Goal: Information Seeking & Learning: Check status

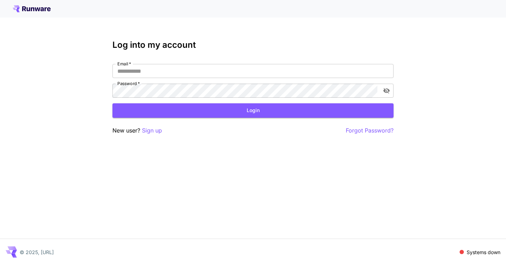
type input "**********"
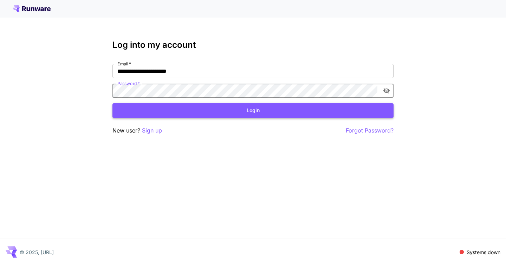
click at [319, 116] on button "Login" at bounding box center [252, 110] width 281 height 14
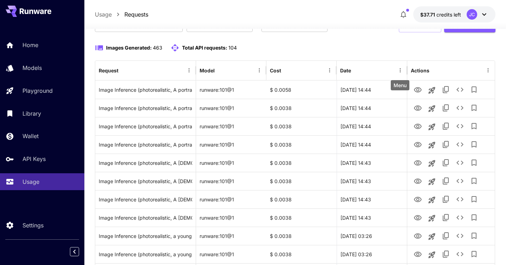
scroll to position [59, 0]
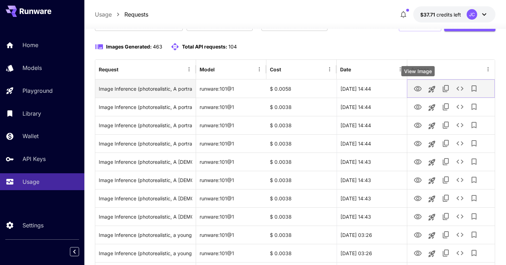
click at [415, 91] on icon "View Image" at bounding box center [418, 89] width 8 height 8
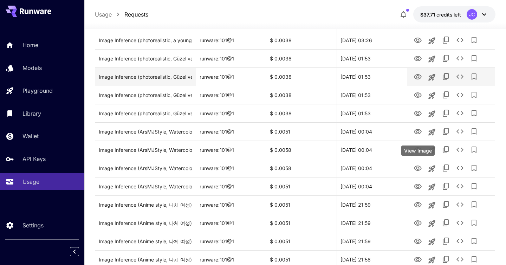
scroll to position [292, 0]
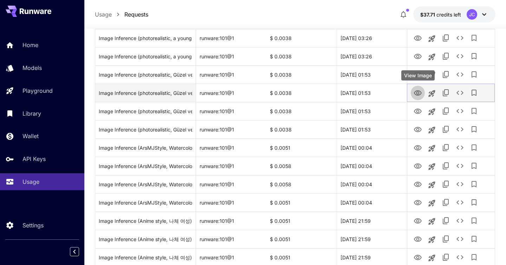
click at [415, 91] on icon "View Image" at bounding box center [418, 93] width 8 height 8
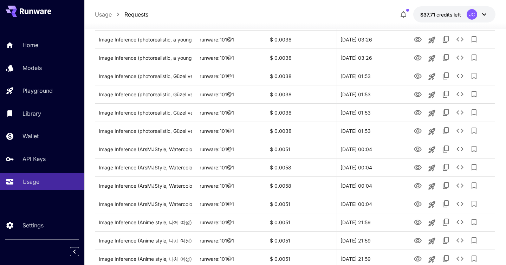
click at [70, 256] on div at bounding box center [42, 251] width 84 height 13
click at [74, 253] on icon "Collapse sidebar" at bounding box center [74, 251] width 8 height 8
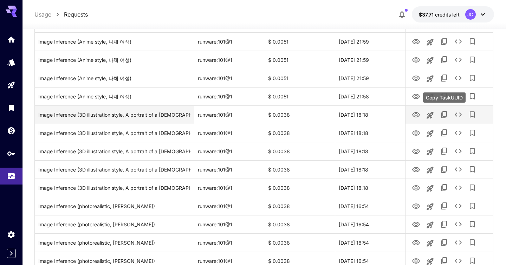
scroll to position [453, 0]
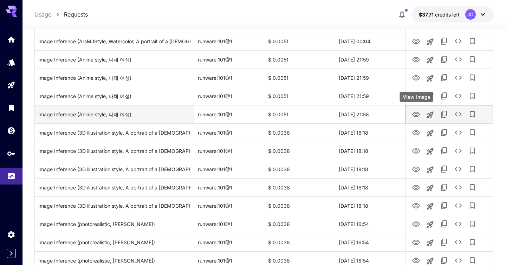
click at [415, 118] on icon "View Image" at bounding box center [416, 114] width 8 height 8
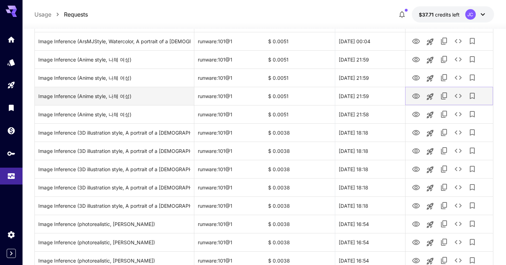
click at [415, 96] on icon "View Image" at bounding box center [416, 95] width 8 height 5
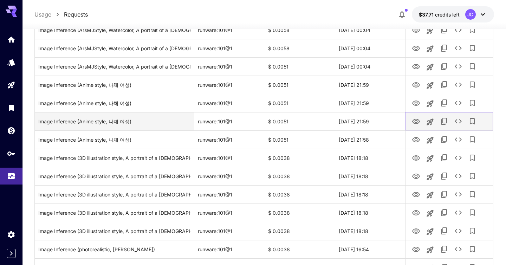
scroll to position [418, 0]
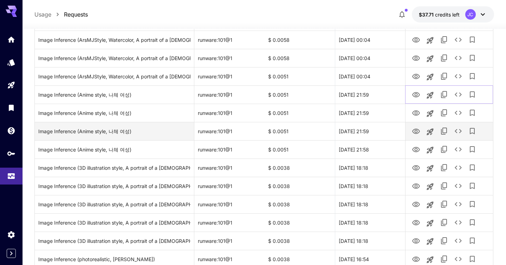
click at [415, 96] on icon "View Image" at bounding box center [416, 95] width 8 height 8
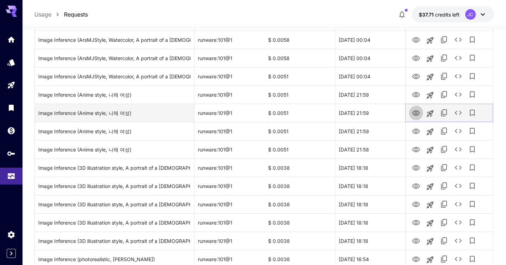
click at [414, 110] on icon "View Image" at bounding box center [416, 113] width 8 height 8
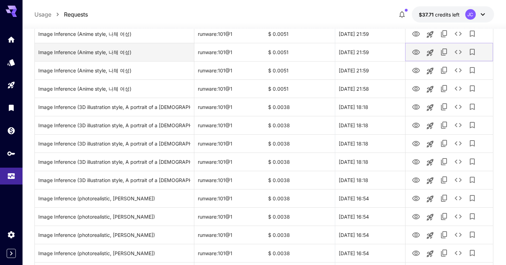
scroll to position [494, 0]
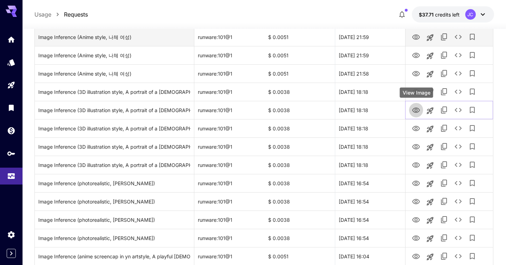
click at [414, 112] on icon "View Image" at bounding box center [416, 110] width 8 height 8
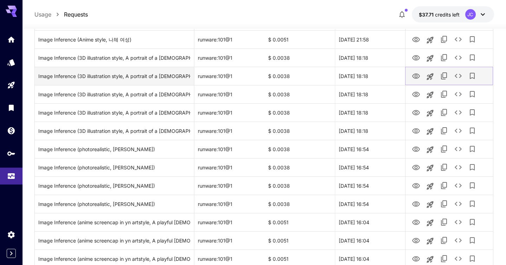
scroll to position [540, 0]
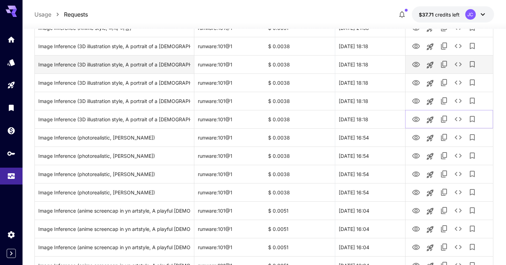
click at [414, 112] on button "View Image" at bounding box center [416, 119] width 14 height 14
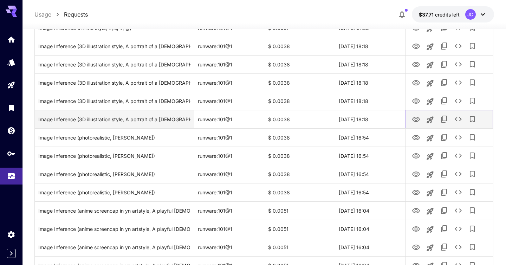
click at [414, 116] on icon "View Image" at bounding box center [416, 119] width 8 height 8
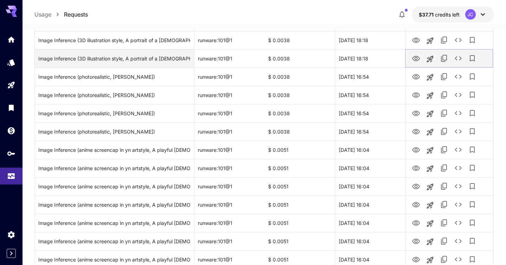
scroll to position [611, 0]
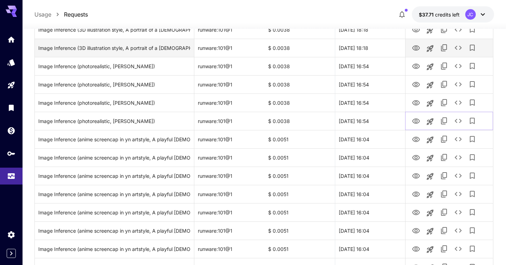
click at [414, 116] on button "View Image" at bounding box center [416, 120] width 14 height 14
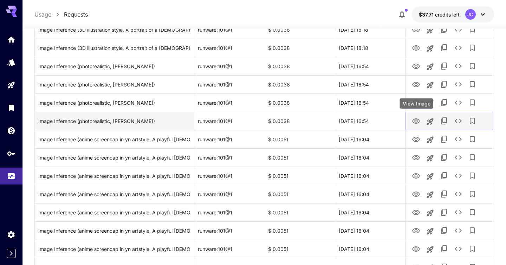
click at [416, 120] on icon "View Image" at bounding box center [416, 121] width 8 height 8
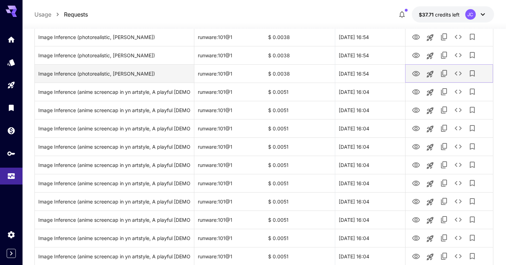
scroll to position [697, 0]
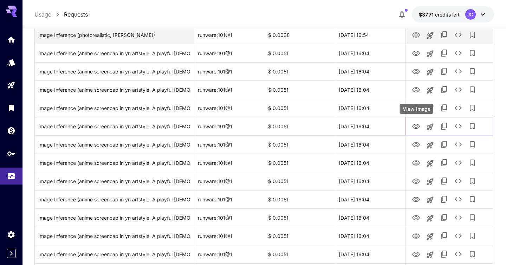
click at [416, 120] on button "View Image" at bounding box center [416, 126] width 14 height 14
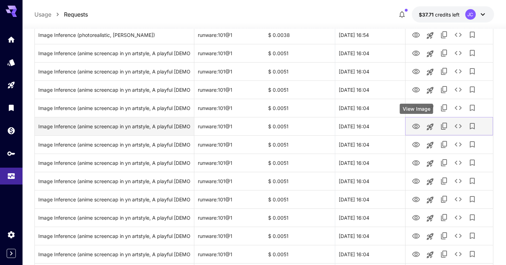
click at [416, 125] on icon "View Image" at bounding box center [416, 126] width 8 height 5
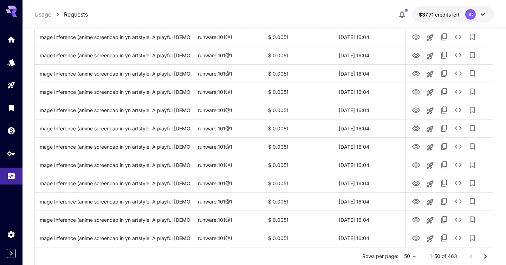
scroll to position [826, 0]
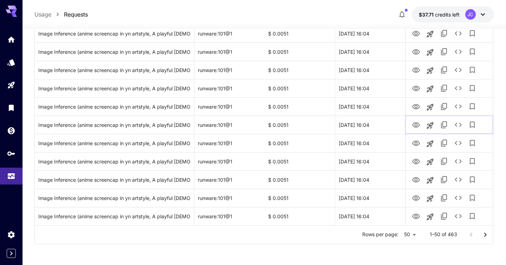
click at [416, 126] on button "View Image" at bounding box center [416, 124] width 14 height 14
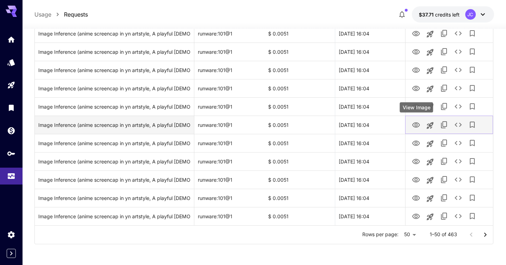
click at [416, 125] on icon "View Image" at bounding box center [416, 125] width 8 height 8
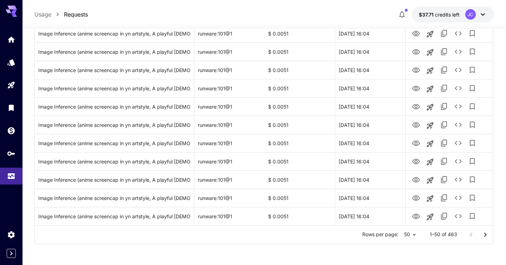
click at [485, 232] on icon "Go to next page" at bounding box center [485, 234] width 8 height 8
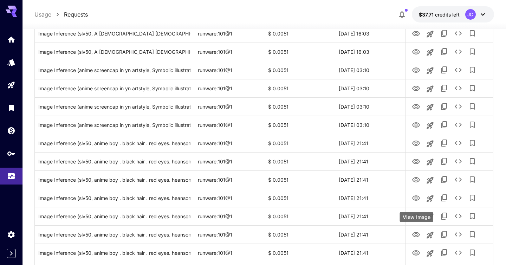
scroll to position [184, 0]
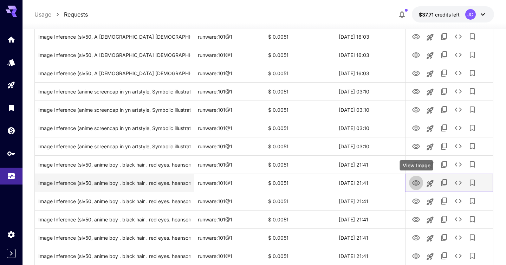
click at [418, 182] on icon "View Image" at bounding box center [416, 183] width 8 height 8
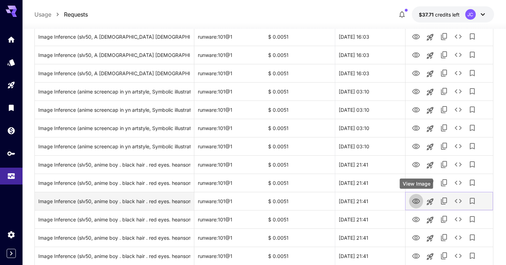
click at [418, 197] on icon "View Image" at bounding box center [416, 201] width 8 height 8
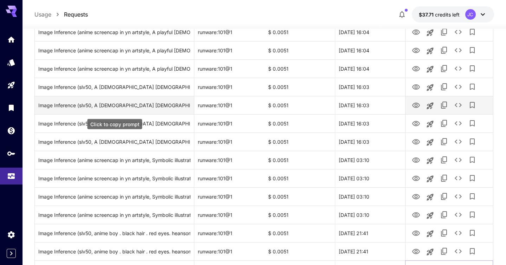
scroll to position [0, 0]
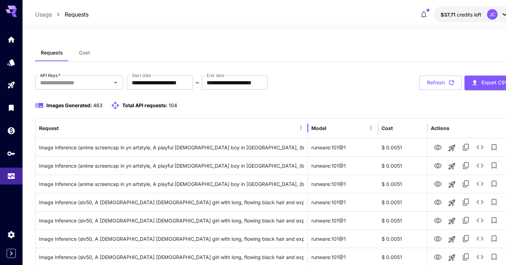
drag, startPoint x: 194, startPoint y: 125, endPoint x: 311, endPoint y: 133, distance: 117.3
click at [310, 133] on div at bounding box center [308, 128] width 4 height 20
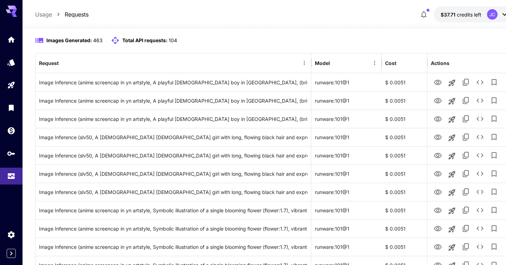
scroll to position [127, 0]
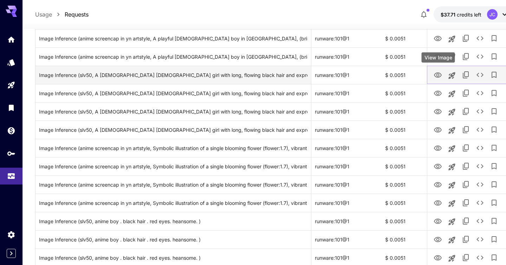
click at [438, 74] on icon "View Image" at bounding box center [438, 74] width 8 height 5
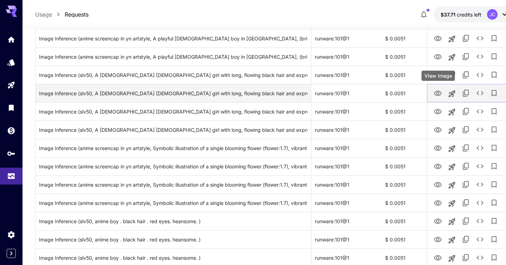
click at [438, 94] on icon "View Image" at bounding box center [438, 93] width 8 height 5
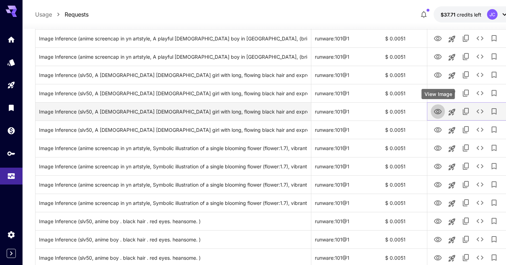
click at [436, 112] on icon "View Image" at bounding box center [438, 112] width 8 height 8
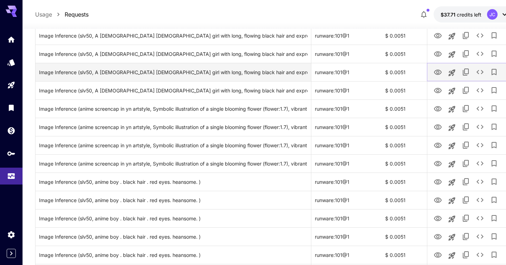
scroll to position [173, 0]
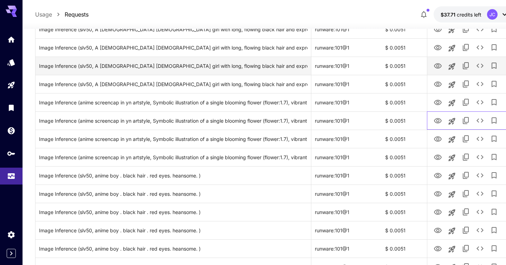
click at [436, 112] on div at bounding box center [471, 121] width 80 height 18
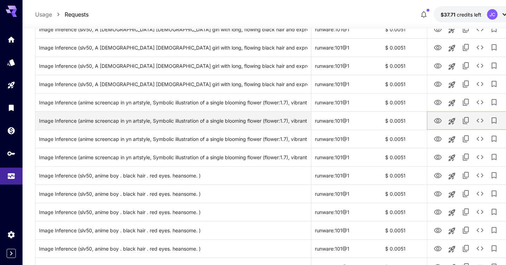
click at [439, 121] on icon "View Image" at bounding box center [438, 120] width 8 height 5
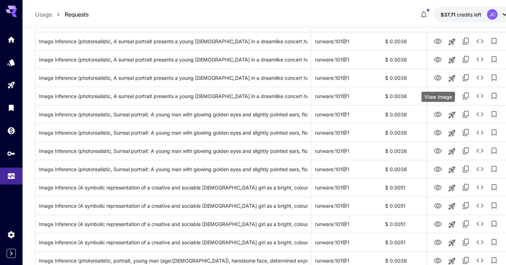
scroll to position [442, 0]
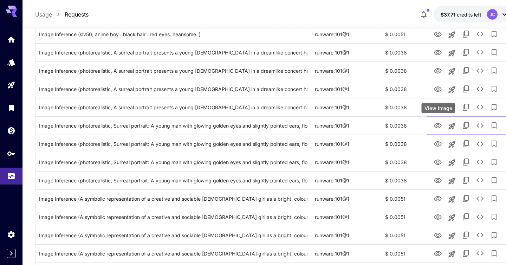
click at [439, 121] on link "View Image" at bounding box center [438, 125] width 8 height 9
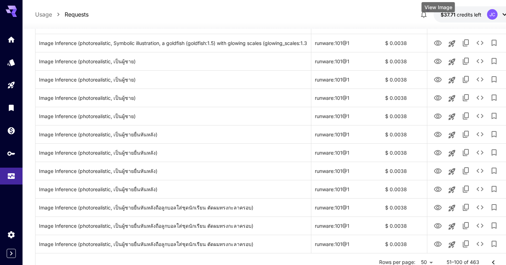
scroll to position [826, 0]
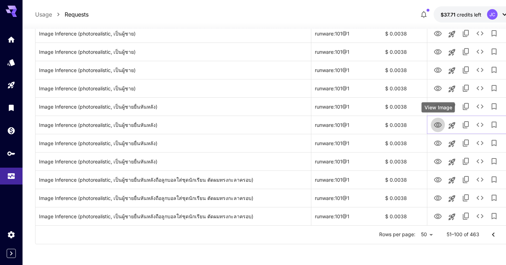
click at [439, 121] on icon "View Image" at bounding box center [438, 125] width 8 height 8
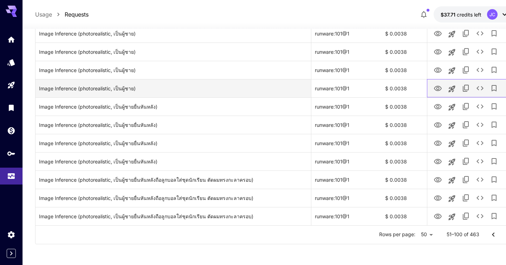
click at [431, 80] on div at bounding box center [471, 88] width 80 height 18
click at [434, 83] on button "View Image" at bounding box center [438, 88] width 14 height 14
click at [435, 85] on icon "View Image" at bounding box center [438, 88] width 8 height 8
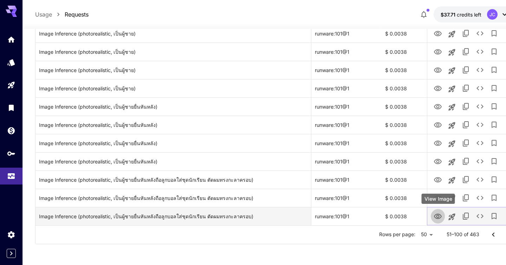
click at [437, 217] on icon "View Image" at bounding box center [438, 216] width 8 height 5
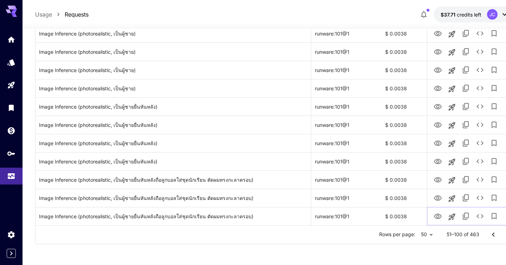
scroll to position [826, 22]
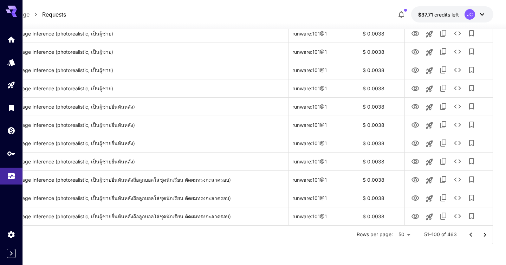
click at [478, 231] on button "Go to next page" at bounding box center [485, 235] width 14 height 14
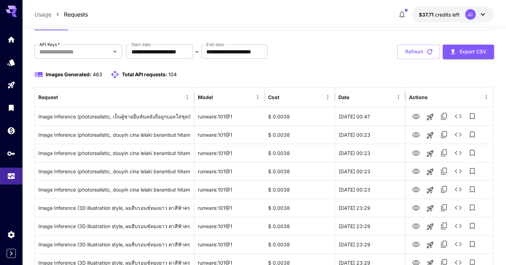
scroll to position [54, 0]
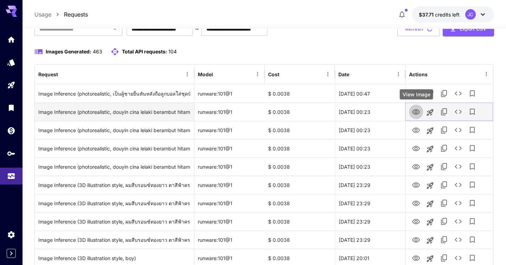
click at [420, 114] on icon "View Image" at bounding box center [416, 112] width 8 height 8
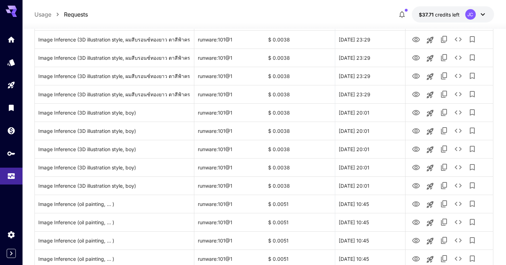
scroll to position [213, 0]
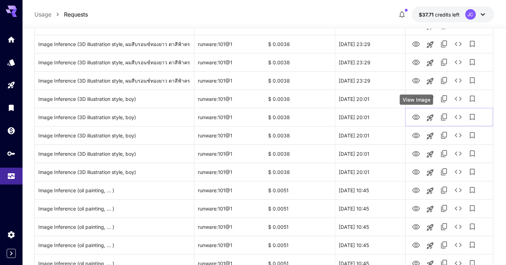
click at [420, 114] on icon "View Image" at bounding box center [416, 117] width 8 height 8
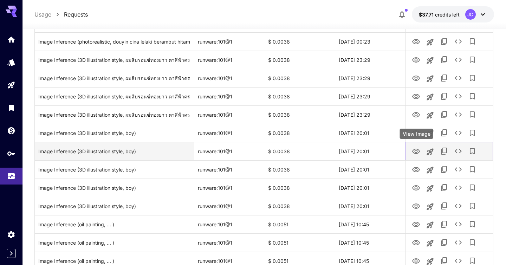
scroll to position [158, 0]
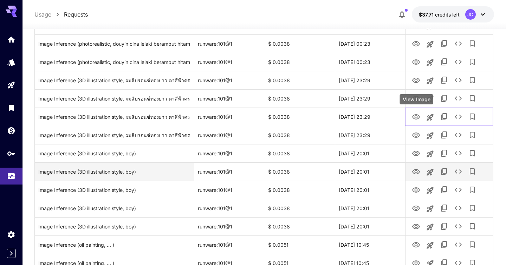
click at [420, 114] on icon "View Image" at bounding box center [416, 117] width 8 height 8
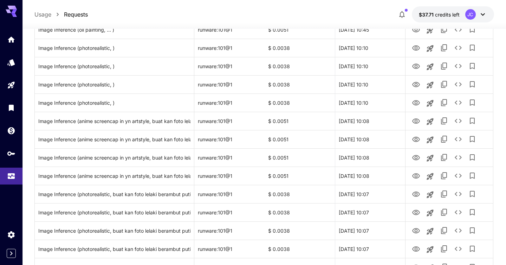
scroll to position [469, 0]
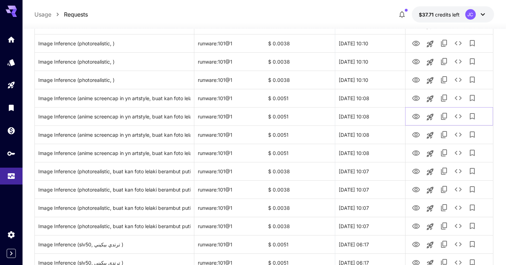
click at [420, 113] on button "View Image" at bounding box center [416, 116] width 14 height 14
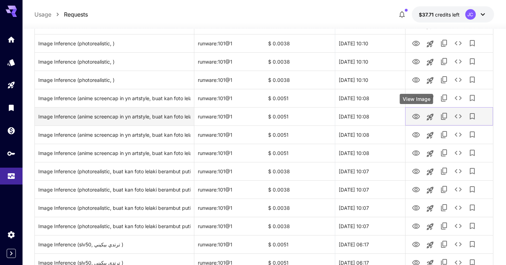
click at [416, 116] on icon "View Image" at bounding box center [416, 116] width 8 height 8
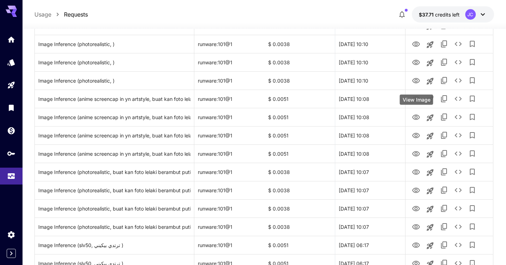
click at [413, 102] on body "**********" at bounding box center [253, 77] width 506 height 1092
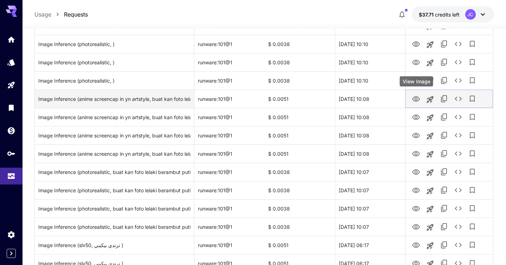
click at [415, 97] on icon "View Image" at bounding box center [416, 98] width 8 height 5
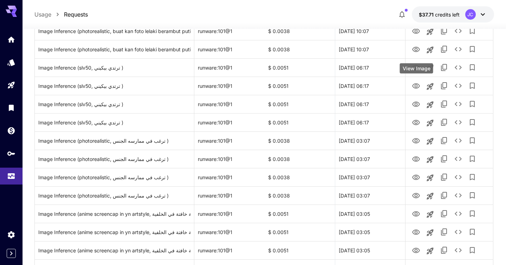
scroll to position [666, 0]
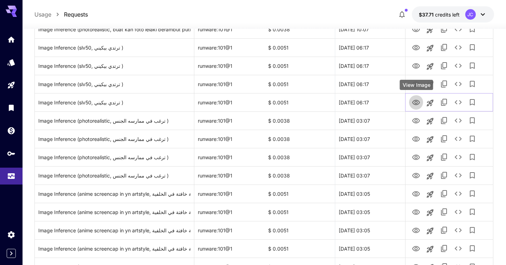
click at [415, 96] on button "View Image" at bounding box center [416, 102] width 14 height 14
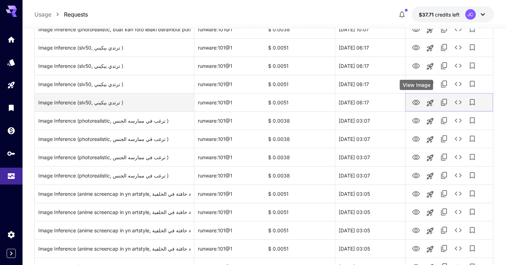
click at [415, 100] on icon "View Image" at bounding box center [416, 102] width 8 height 5
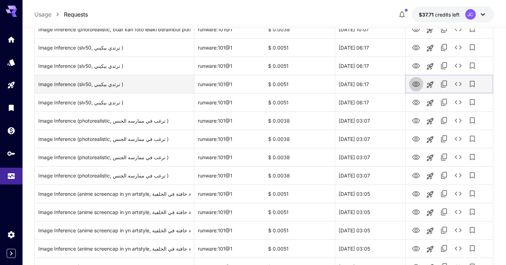
click at [415, 85] on icon "View Image" at bounding box center [416, 84] width 8 height 5
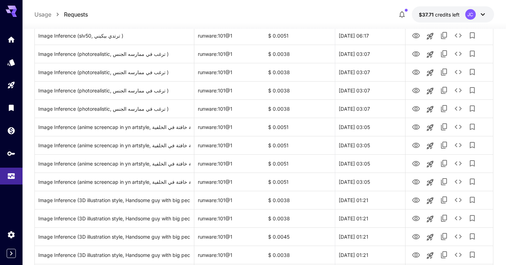
scroll to position [778, 0]
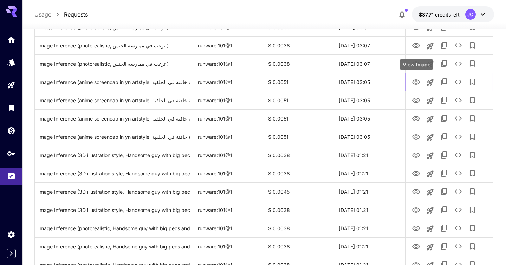
click at [415, 85] on icon "View Image" at bounding box center [416, 82] width 8 height 8
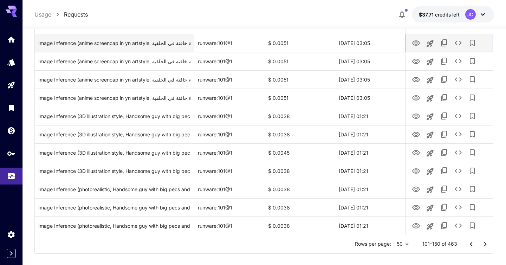
scroll to position [826, 0]
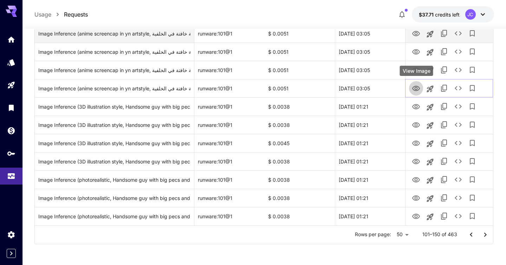
click at [415, 85] on icon "View Image" at bounding box center [416, 88] width 8 height 8
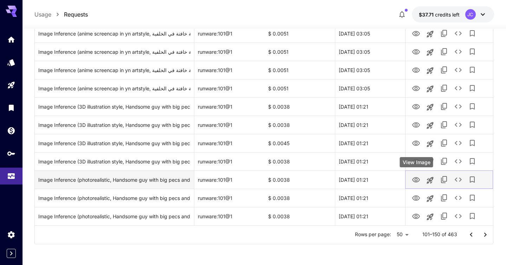
click at [417, 177] on icon "View Image" at bounding box center [416, 179] width 8 height 5
